Goal: Task Accomplishment & Management: Manage account settings

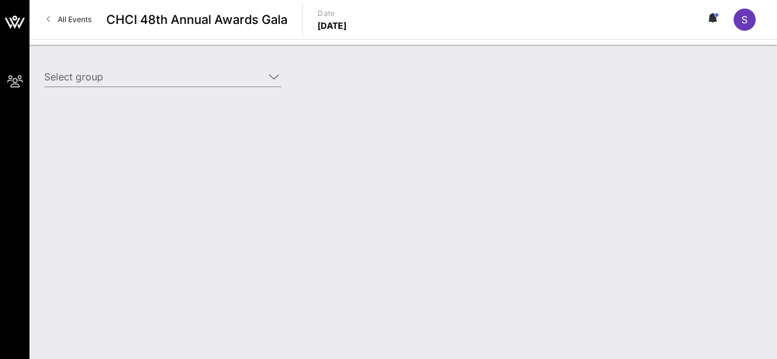
type input "Communities First (Communities First) [[PERSON_NAME], [EMAIL_ADDRESS][DOMAIN_NA…"
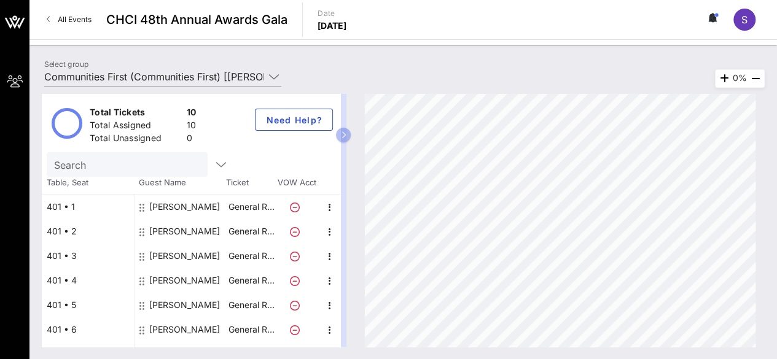
scroll to position [92, 0]
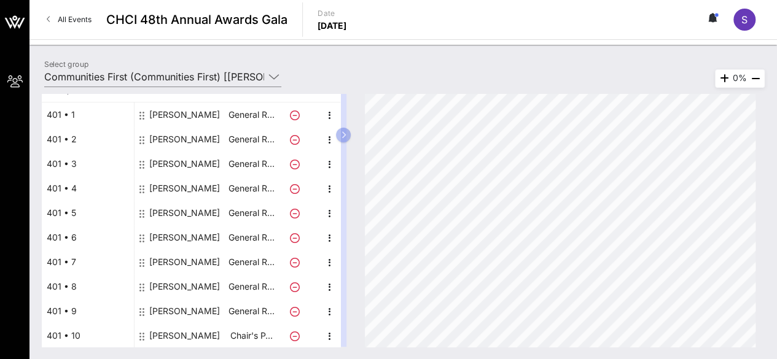
click at [179, 291] on div "[PERSON_NAME]" at bounding box center [184, 287] width 71 height 25
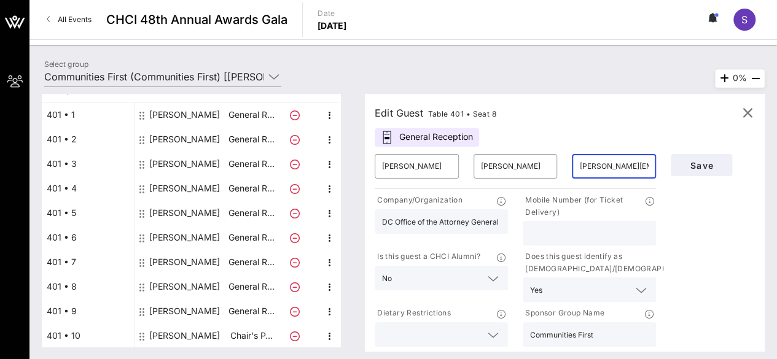
click at [607, 168] on input "[PERSON_NAME][EMAIL_ADDRESS][PERSON_NAME][DOMAIN_NAME]" at bounding box center [613, 167] width 69 height 20
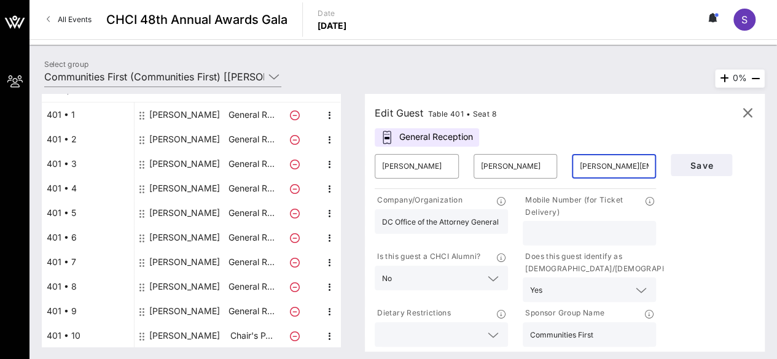
click at [607, 168] on input "[PERSON_NAME][EMAIL_ADDRESS][PERSON_NAME][DOMAIN_NAME]" at bounding box center [613, 167] width 69 height 20
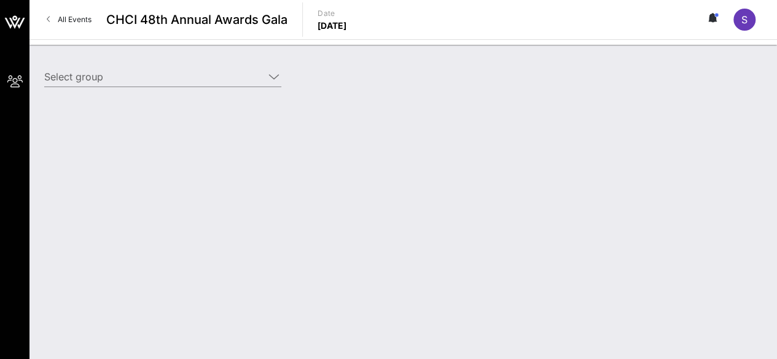
type input "Communities First (Communities First) [[PERSON_NAME], [EMAIL_ADDRESS][DOMAIN_NA…"
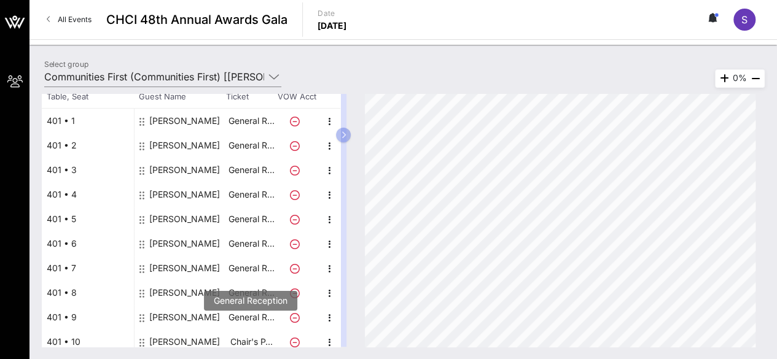
scroll to position [92, 0]
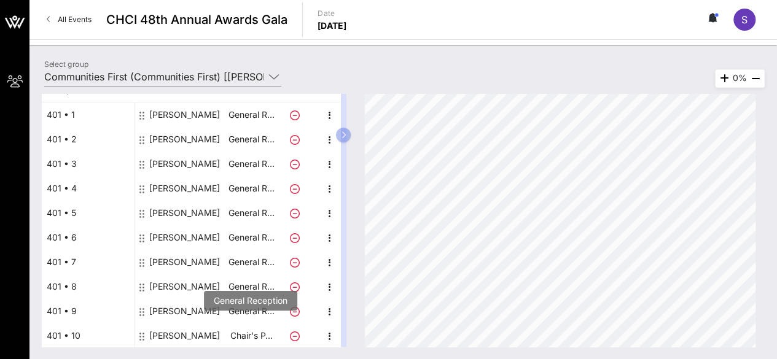
click at [165, 292] on div "[PERSON_NAME]" at bounding box center [184, 287] width 71 height 25
